Goal: Information Seeking & Learning: Learn about a topic

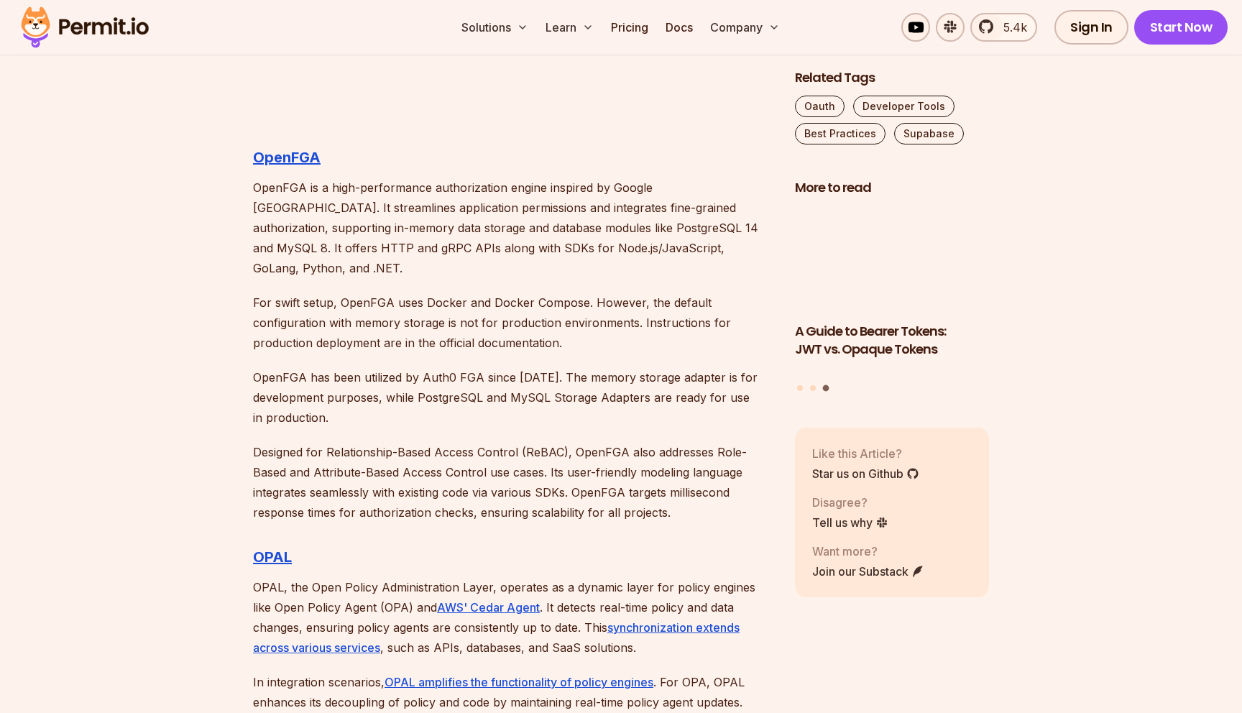
scroll to position [3723, 0]
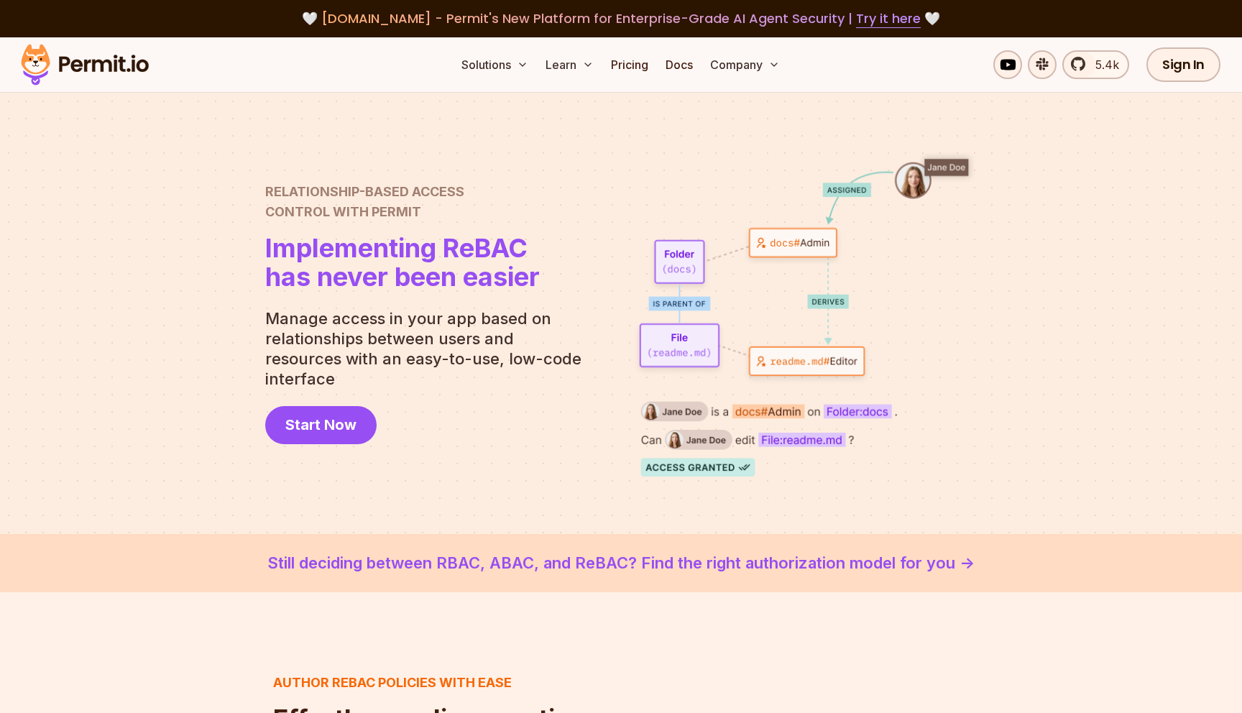
click at [529, 564] on link "Still deciding between RBAC, ABAC, and ReBAC? Find the right authorization mode…" at bounding box center [620, 563] width 1173 height 24
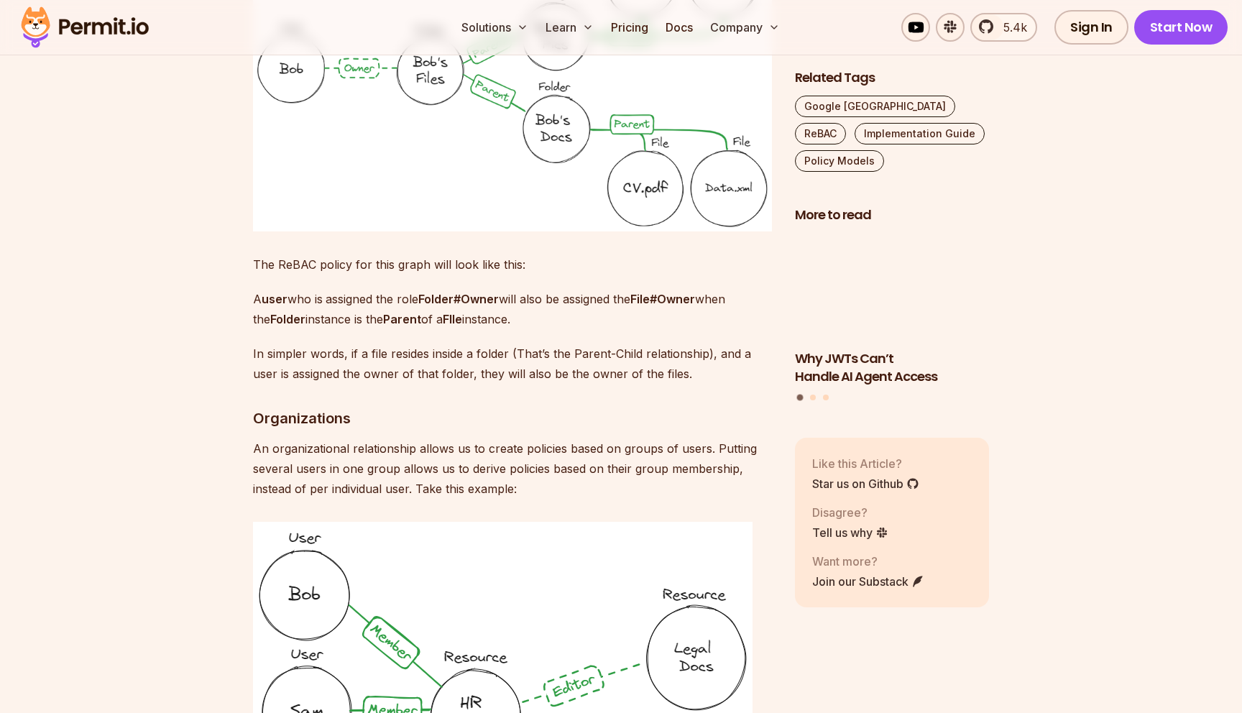
scroll to position [3506, 0]
